Goal: Navigation & Orientation: Find specific page/section

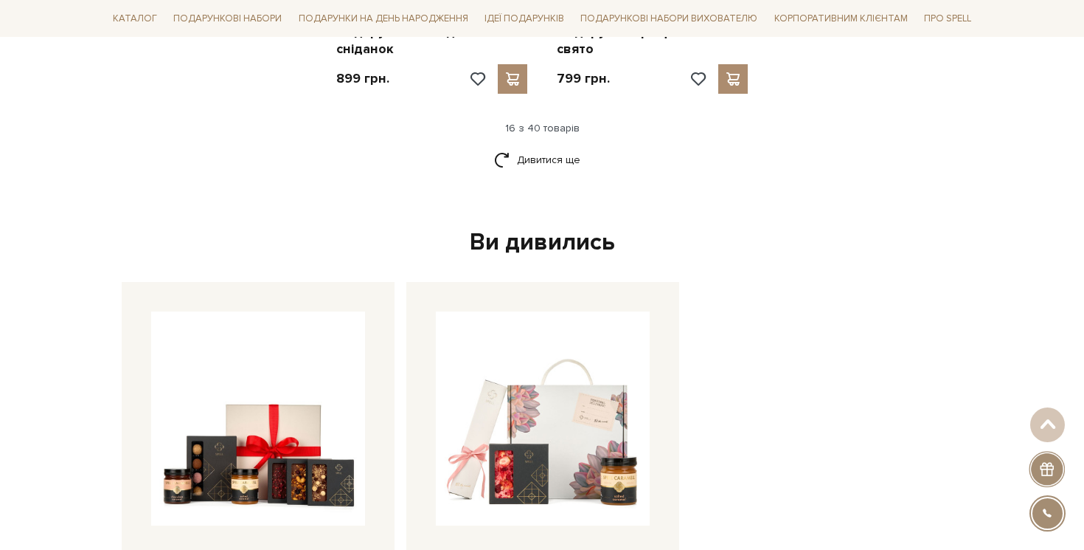
scroll to position [1975, 0]
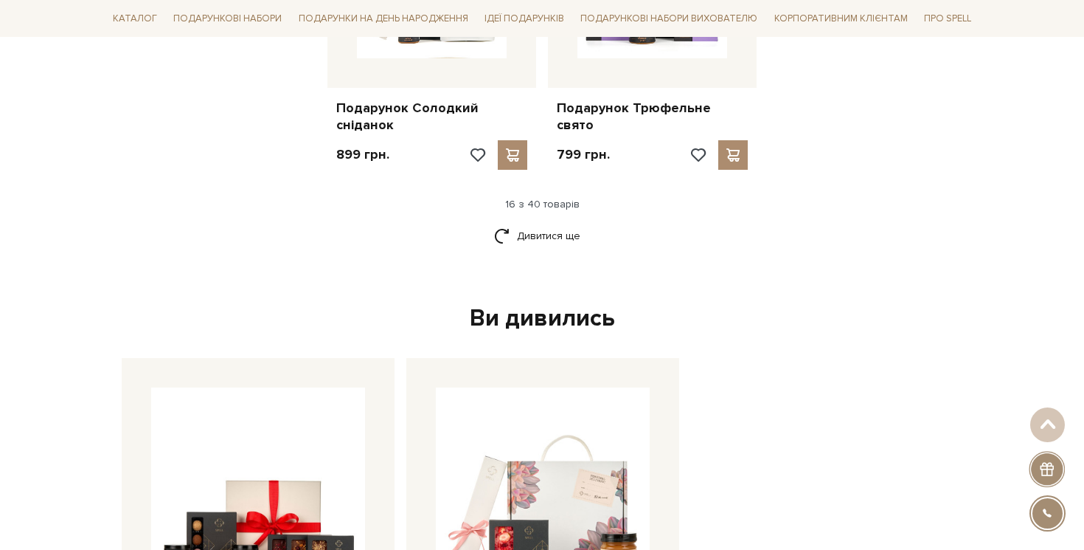
click at [558, 198] on div "16 з 40 товарів" at bounding box center [542, 204] width 882 height 13
click at [552, 223] on link "Дивитися ще" at bounding box center [542, 236] width 96 height 26
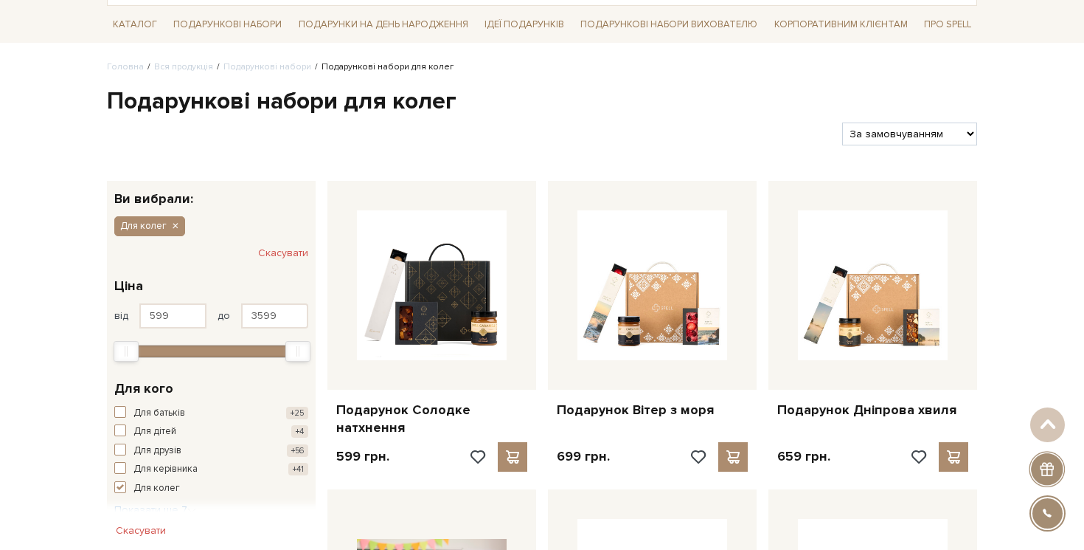
scroll to position [0, 0]
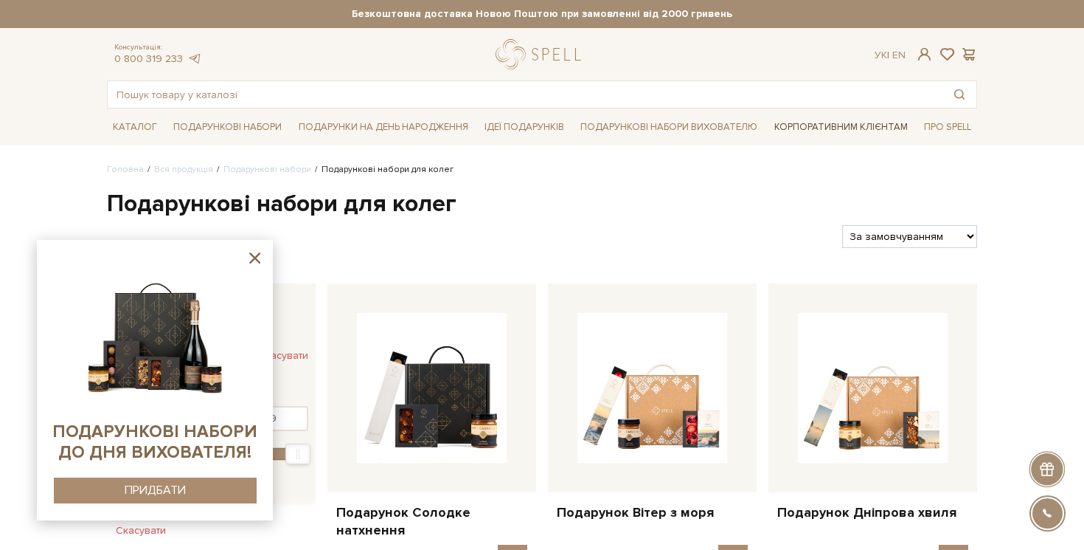
click at [782, 128] on link "Корпоративним клієнтам" at bounding box center [841, 126] width 145 height 25
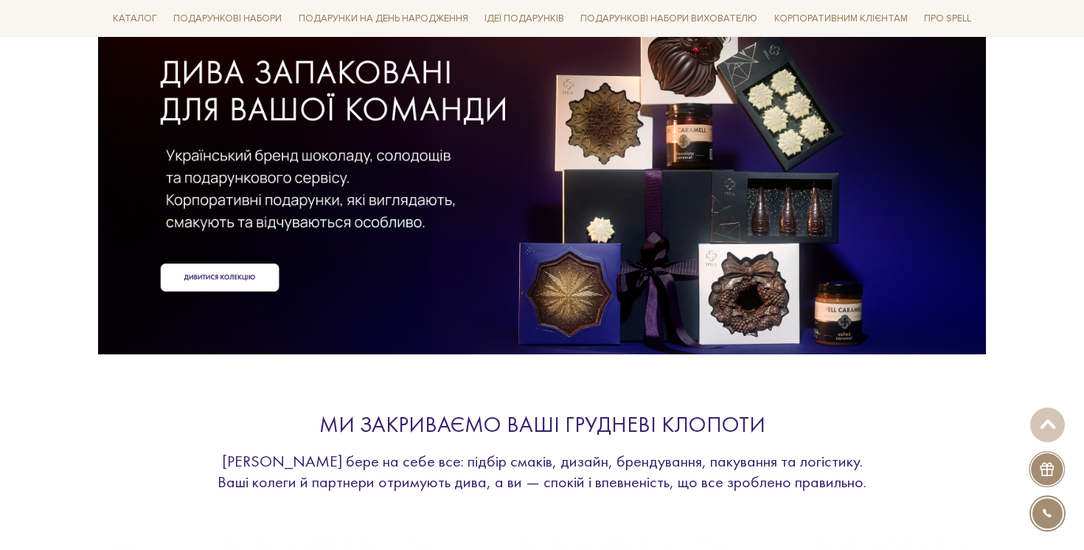
scroll to position [149, 0]
